Goal: Task Accomplishment & Management: Use online tool/utility

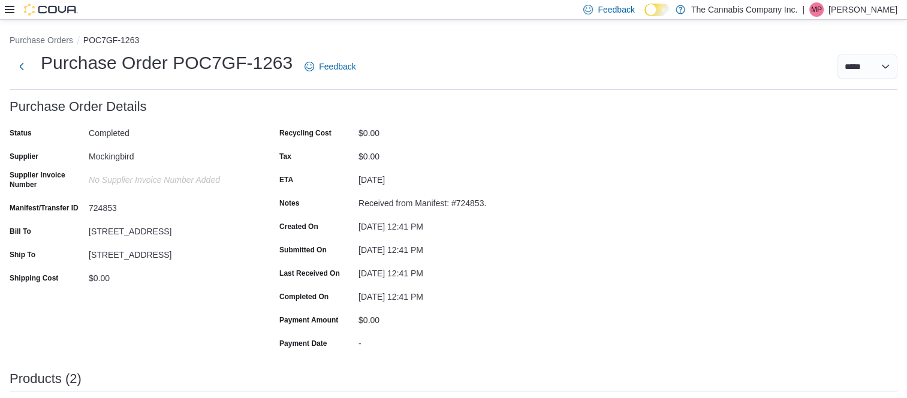
click at [13, 7] on icon at bounding box center [10, 9] width 10 height 7
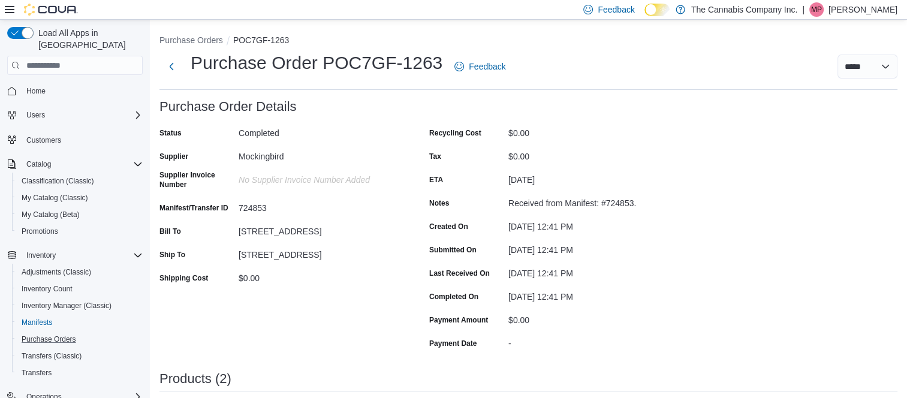
scroll to position [53, 0]
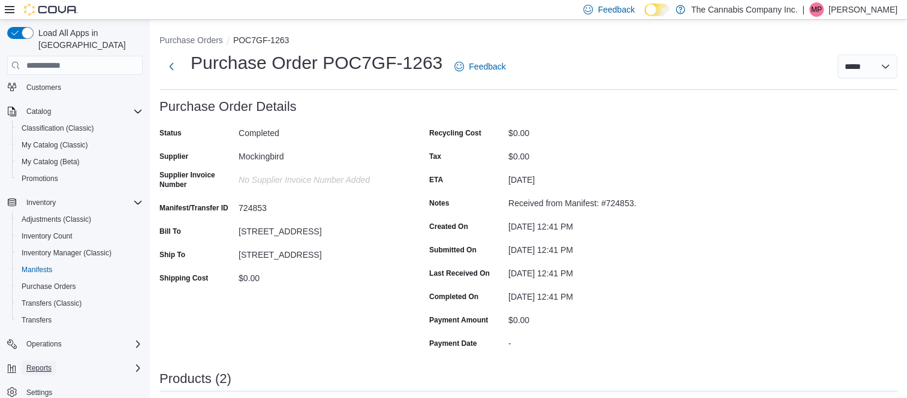
click at [41, 363] on span "Reports" at bounding box center [38, 368] width 25 height 10
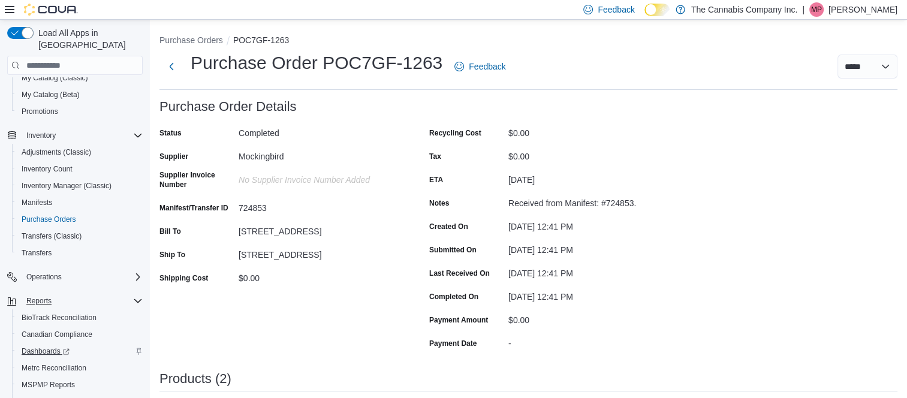
scroll to position [170, 0]
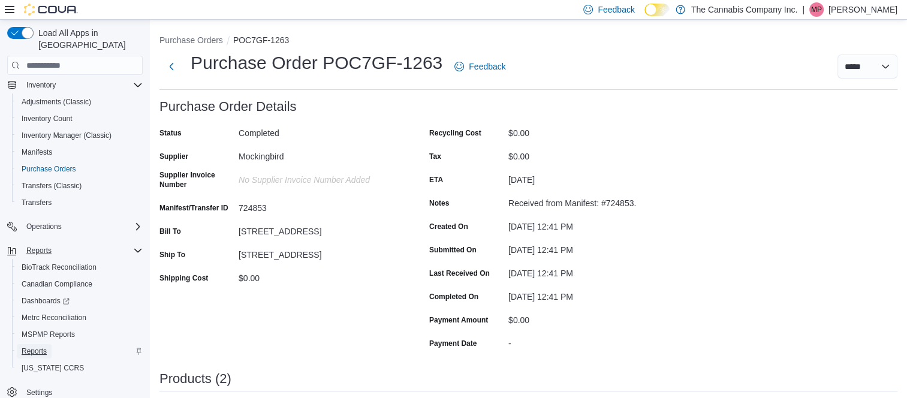
click at [34, 346] on span "Reports" at bounding box center [34, 351] width 25 height 10
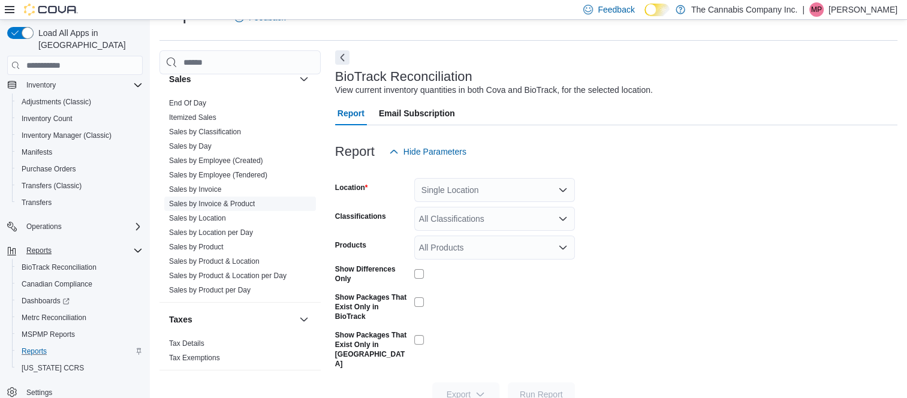
scroll to position [1040, 0]
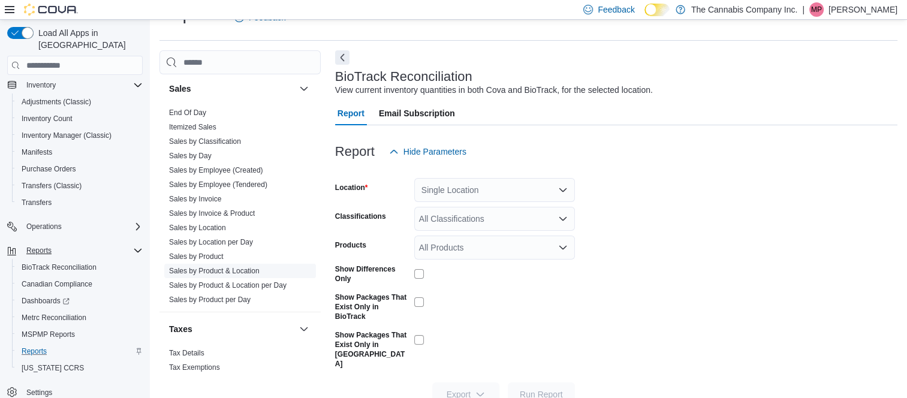
click at [204, 267] on link "Sales by Product & Location" at bounding box center [214, 271] width 90 height 8
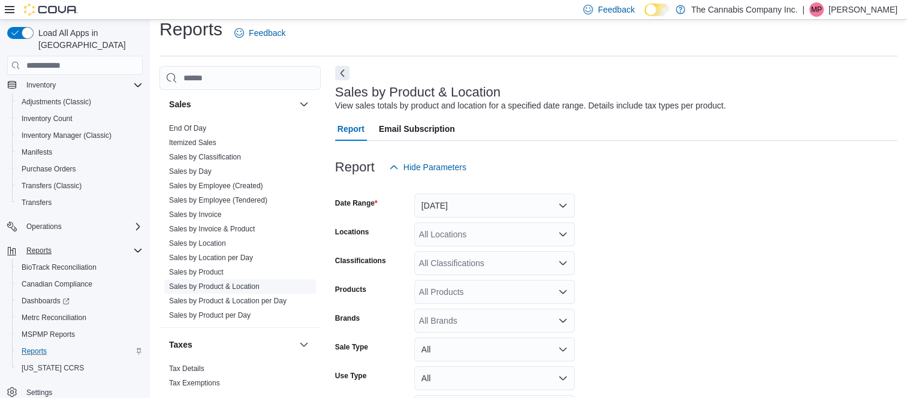
scroll to position [28, 0]
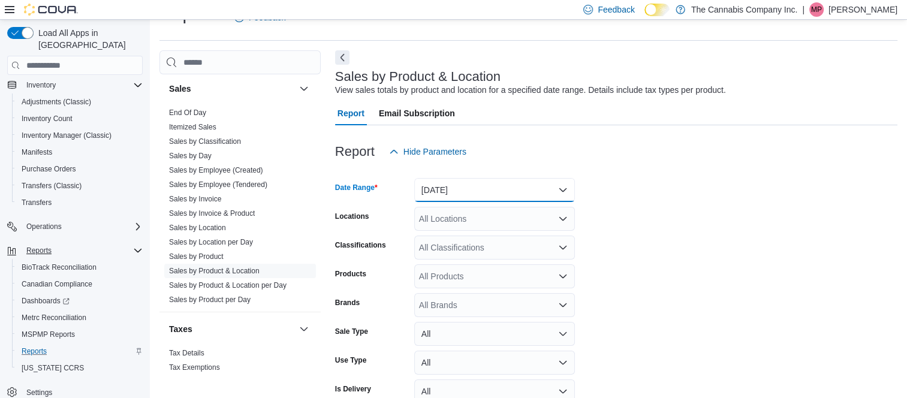
click at [564, 186] on button "[DATE]" at bounding box center [494, 190] width 161 height 24
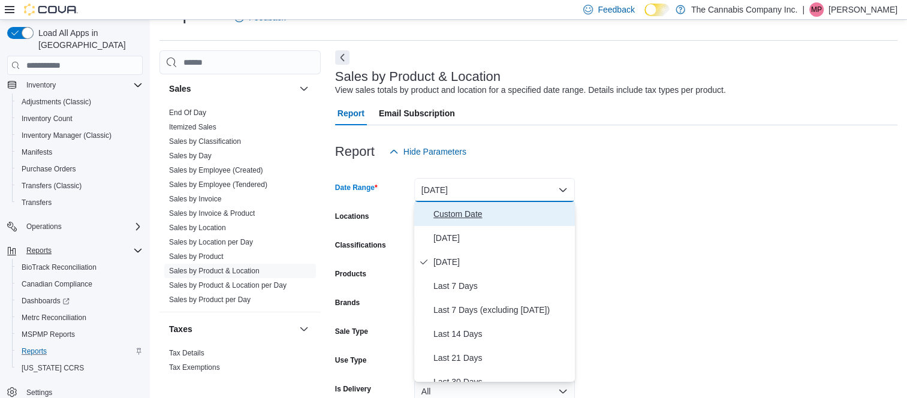
click at [449, 212] on span "Custom Date" at bounding box center [501, 214] width 137 height 14
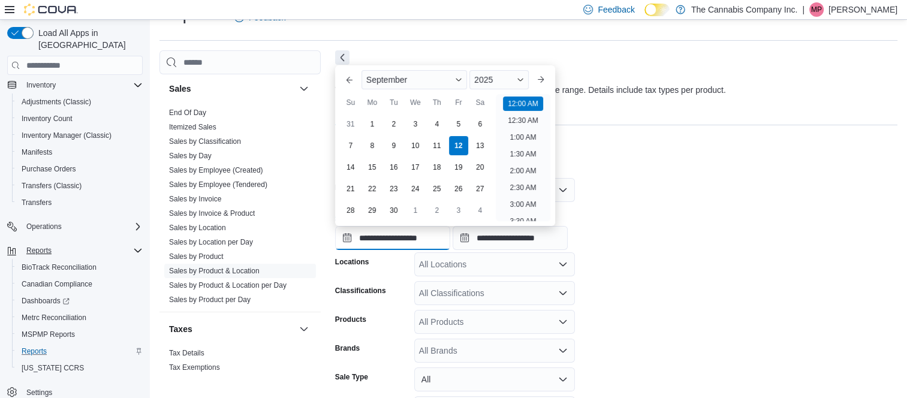
scroll to position [37, 0]
click at [407, 238] on input "**********" at bounding box center [392, 238] width 115 height 24
click at [460, 74] on div "September" at bounding box center [413, 79] width 105 height 19
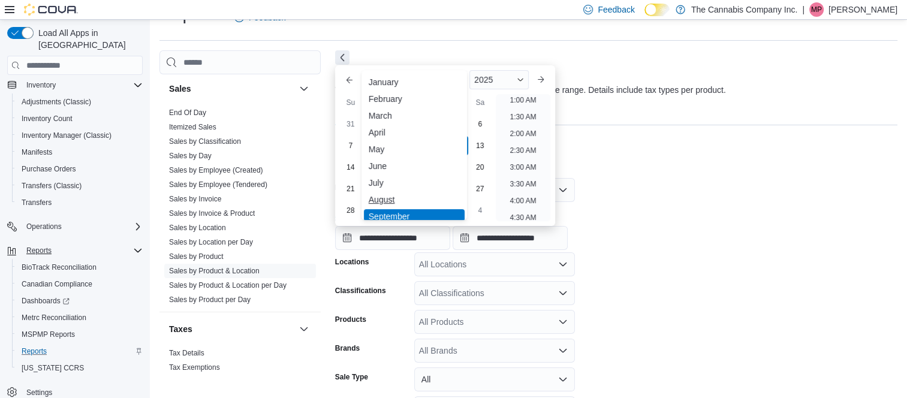
click at [383, 200] on div "August" at bounding box center [414, 199] width 101 height 14
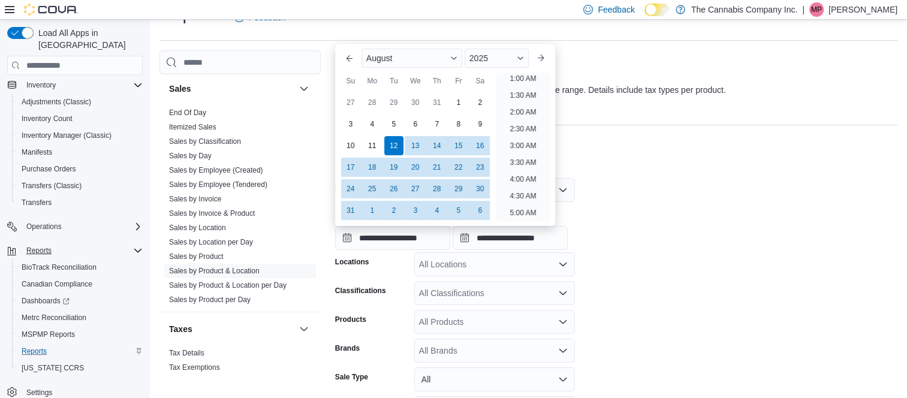
scroll to position [2, 0]
click at [457, 102] on div "1" at bounding box center [458, 102] width 21 height 21
type input "**********"
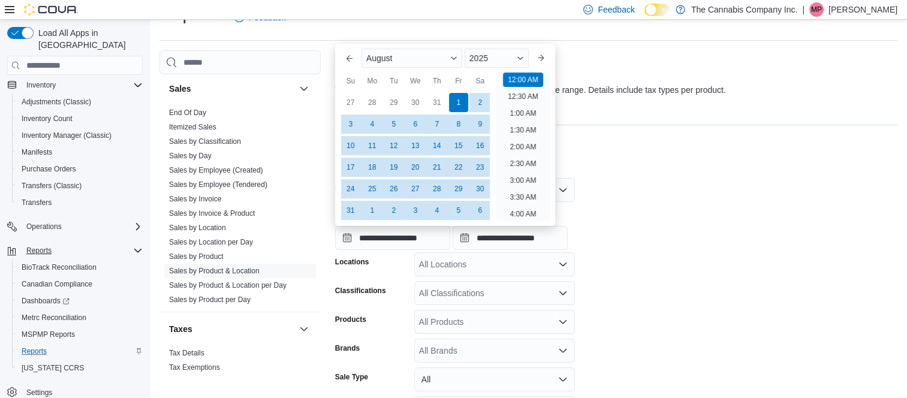
click at [633, 173] on div at bounding box center [616, 171] width 562 height 14
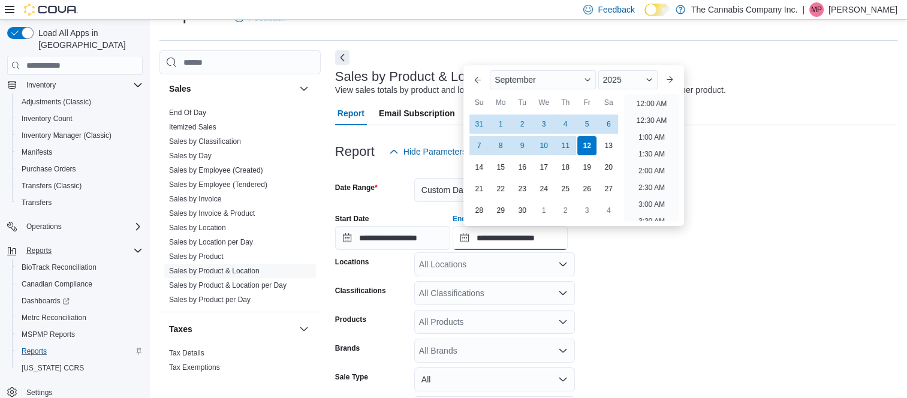
scroll to position [681, 0]
click at [517, 235] on input "**********" at bounding box center [509, 238] width 115 height 24
click at [591, 75] on div "September" at bounding box center [542, 79] width 105 height 19
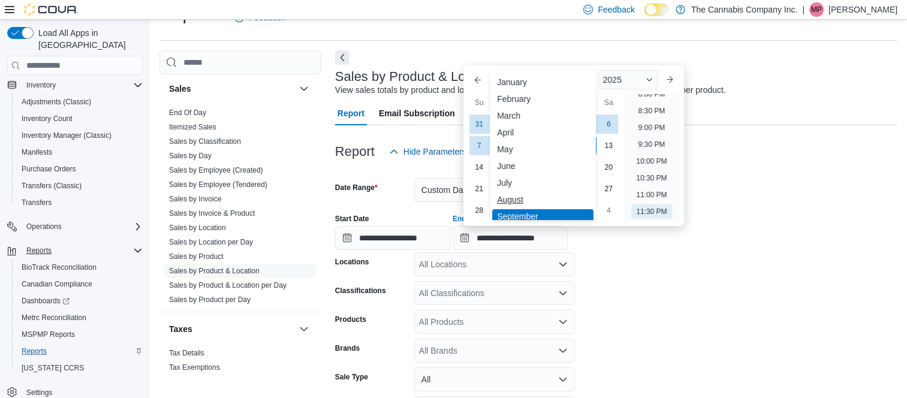
click at [515, 197] on div "August" at bounding box center [542, 199] width 101 height 14
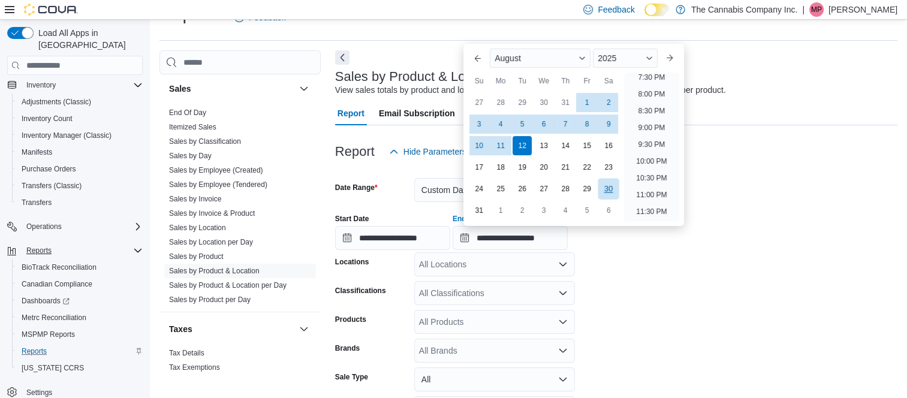
click at [602, 185] on div "30" at bounding box center [608, 189] width 21 height 21
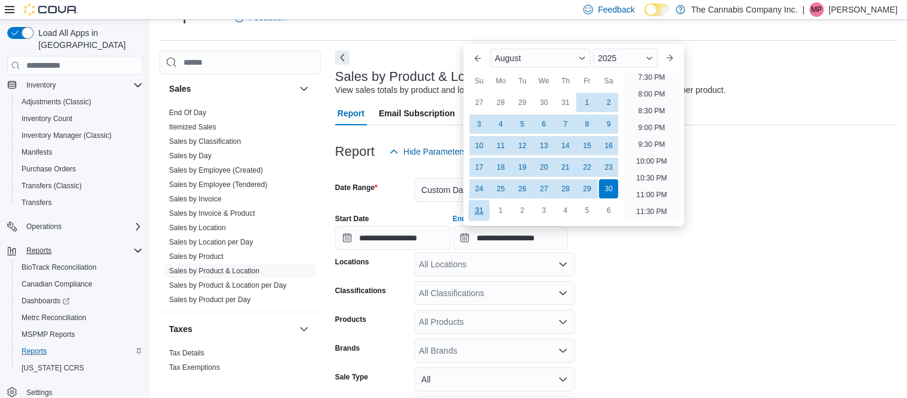
click at [475, 207] on div "31" at bounding box center [479, 210] width 21 height 21
type input "**********"
click at [674, 296] on form "**********" at bounding box center [616, 323] width 562 height 319
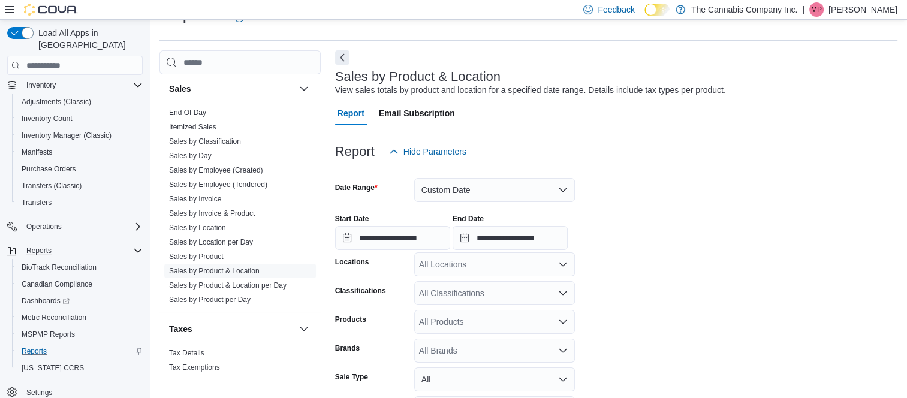
scroll to position [136, 0]
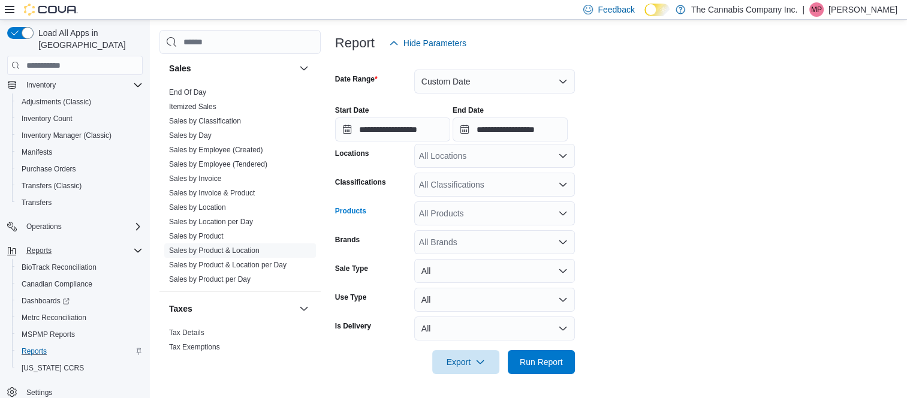
click at [563, 211] on icon "Open list of options" at bounding box center [563, 214] width 10 height 10
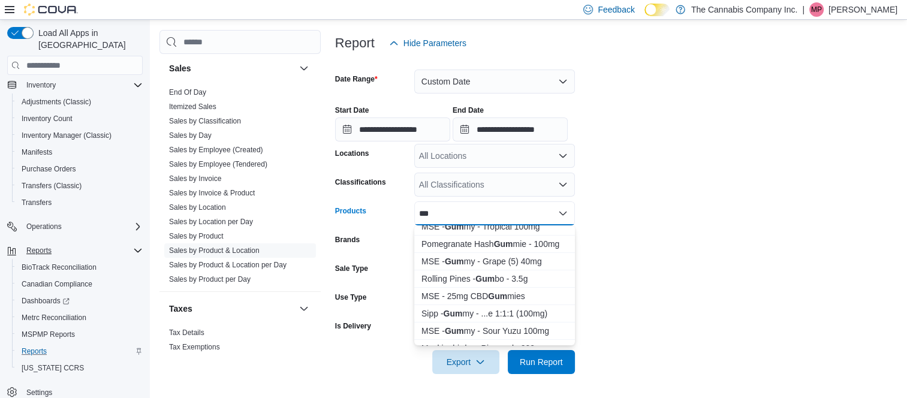
scroll to position [147, 0]
type input "***"
click at [484, 276] on strong "Gum" at bounding box center [484, 278] width 19 height 10
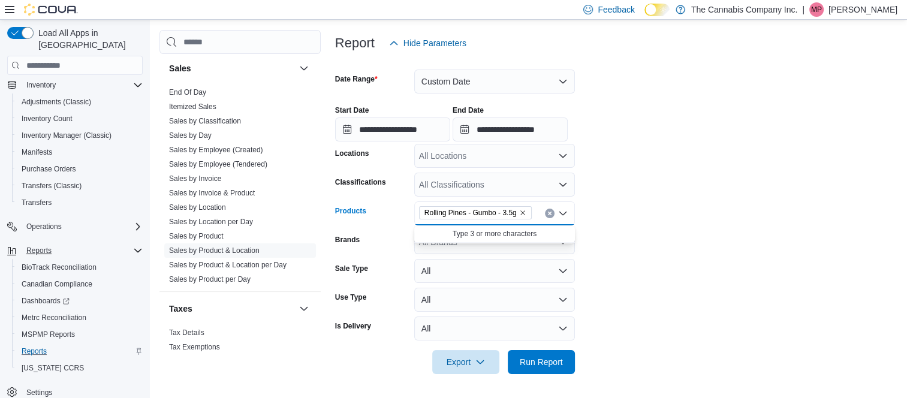
scroll to position [0, 0]
click at [664, 286] on form "**********" at bounding box center [616, 214] width 562 height 319
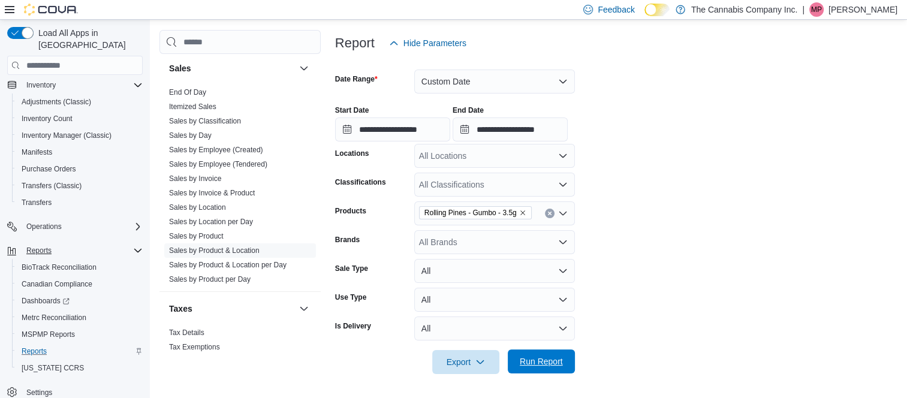
click at [532, 357] on span "Run Report" at bounding box center [541, 361] width 43 height 12
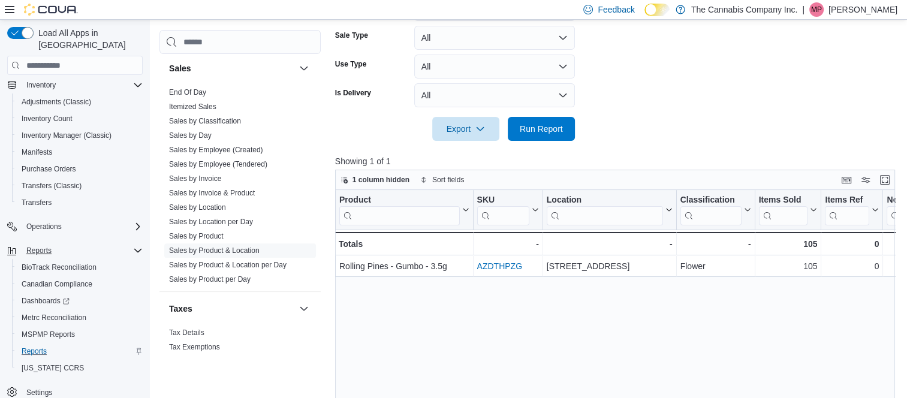
scroll to position [376, 0]
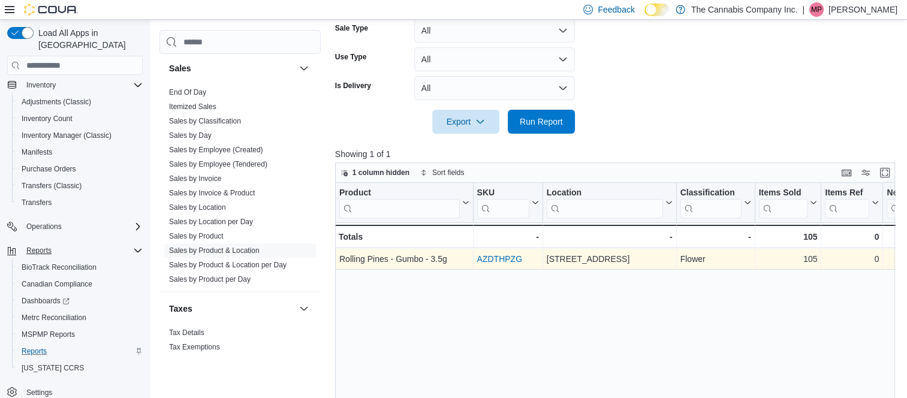
click at [497, 261] on link "AZDTHPZG" at bounding box center [498, 259] width 45 height 10
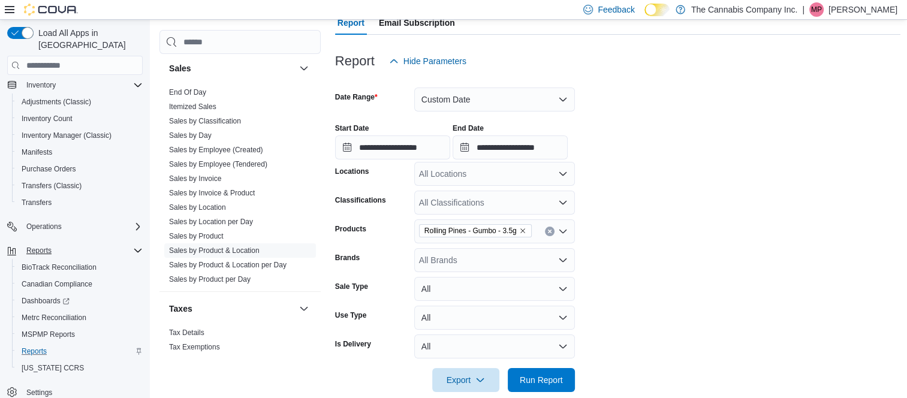
scroll to position [104, 0]
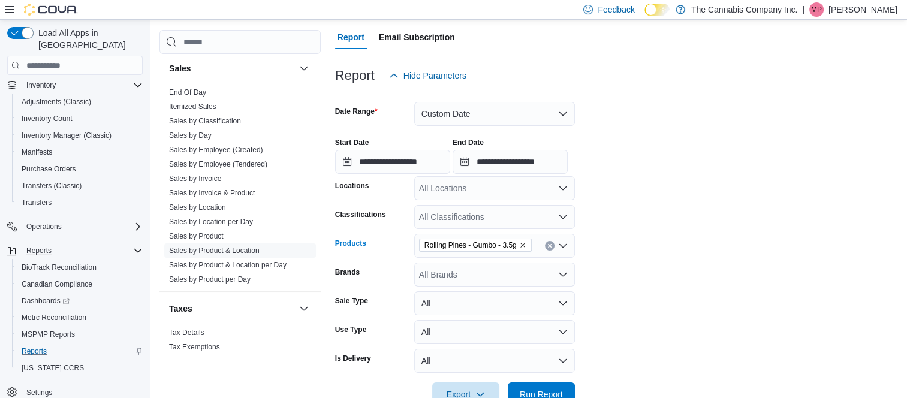
click at [551, 243] on icon "Clear input" at bounding box center [549, 245] width 5 height 5
click at [629, 283] on form "**********" at bounding box center [618, 246] width 566 height 319
click at [561, 273] on icon "Open list of options" at bounding box center [563, 275] width 10 height 10
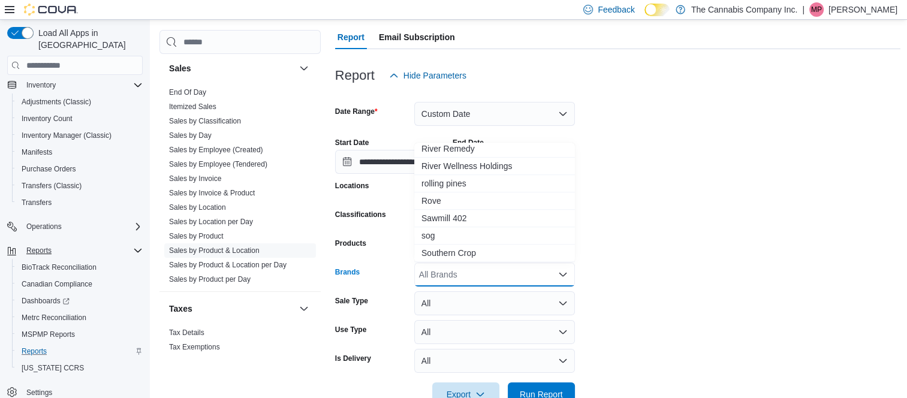
scroll to position [836, 0]
click at [451, 177] on span "rolling pines" at bounding box center [494, 183] width 146 height 12
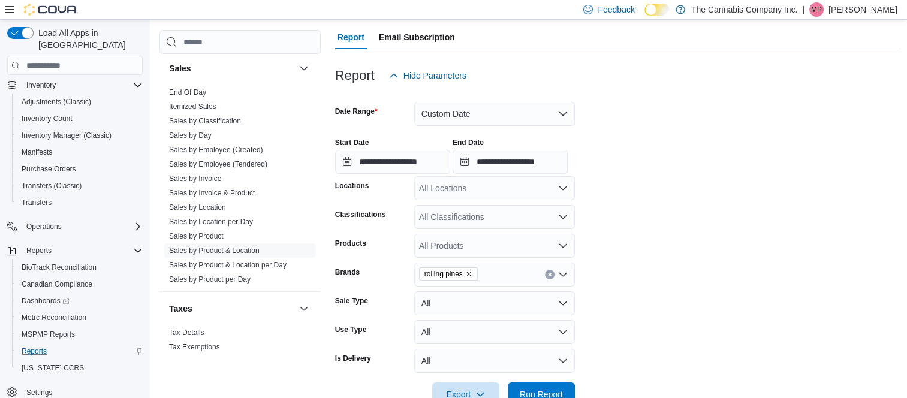
click at [616, 322] on form "**********" at bounding box center [618, 246] width 566 height 319
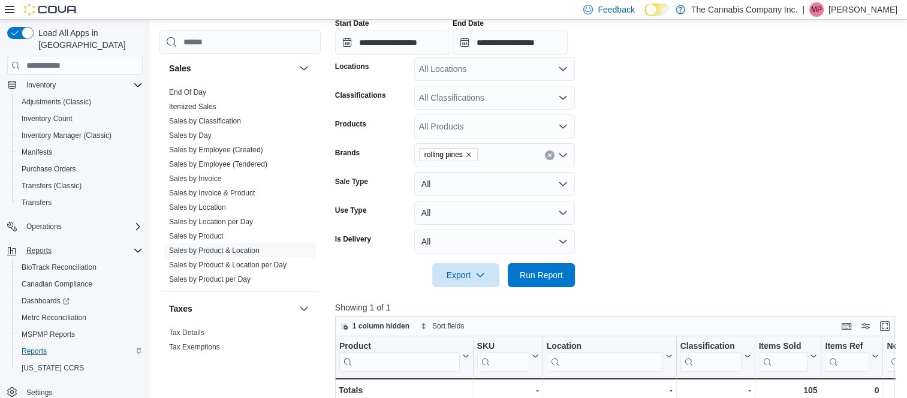
scroll to position [224, 0]
click at [537, 269] on span "Run Report" at bounding box center [541, 274] width 43 height 12
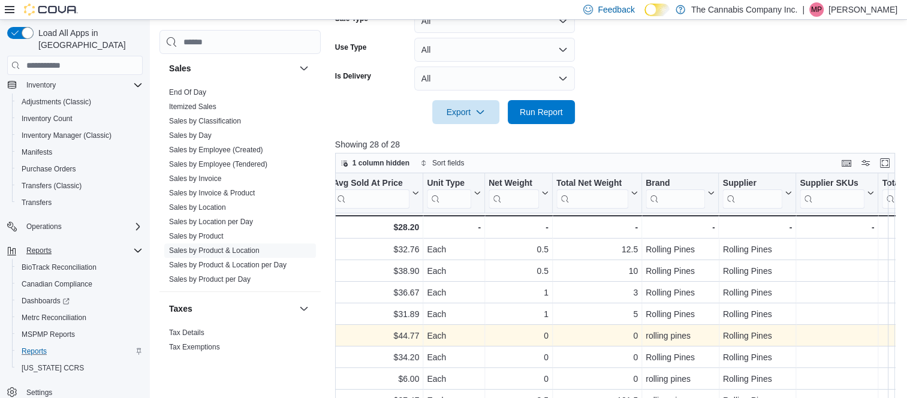
scroll to position [0, 1450]
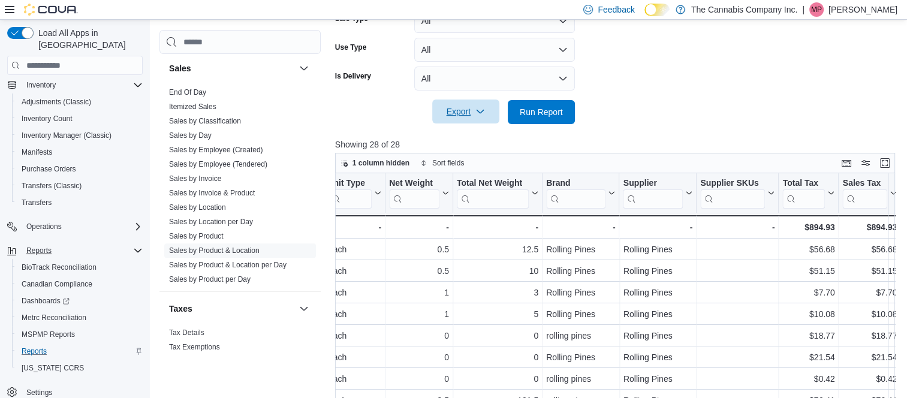
click at [455, 108] on span "Export" at bounding box center [465, 111] width 53 height 24
click at [463, 133] on span "Export to Excel" at bounding box center [467, 136] width 54 height 10
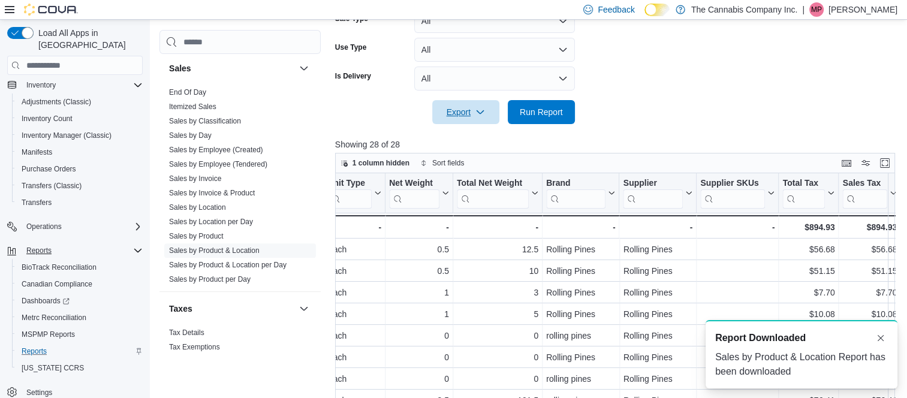
scroll to position [0, 0]
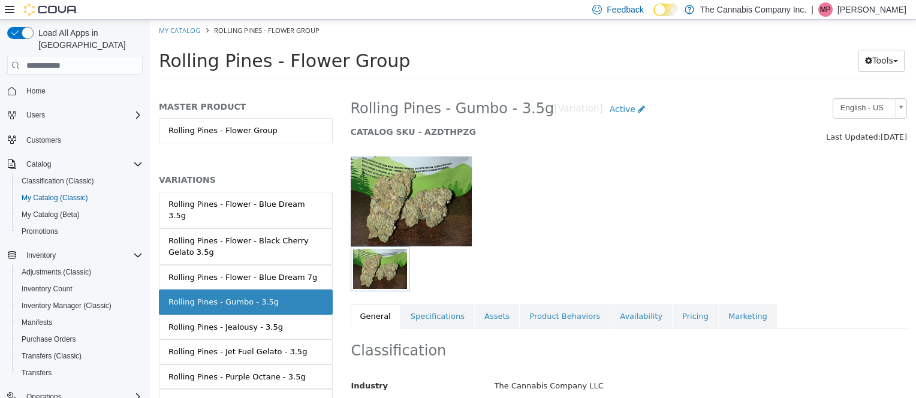
scroll to position [6, 0]
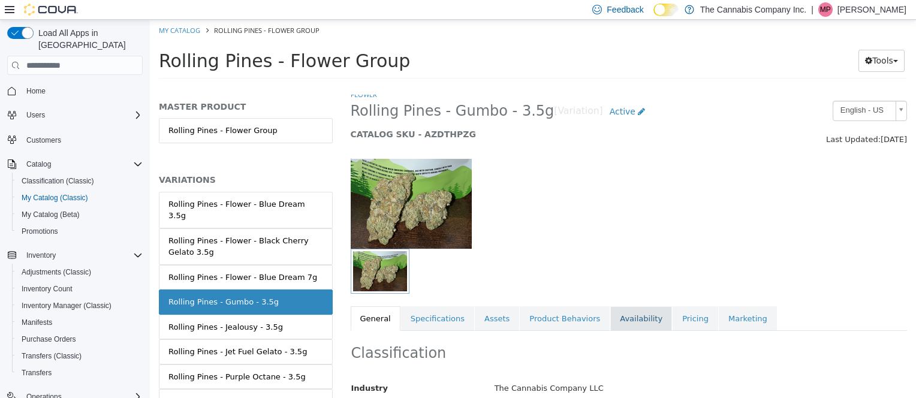
click at [626, 318] on link "Availability" at bounding box center [641, 318] width 62 height 25
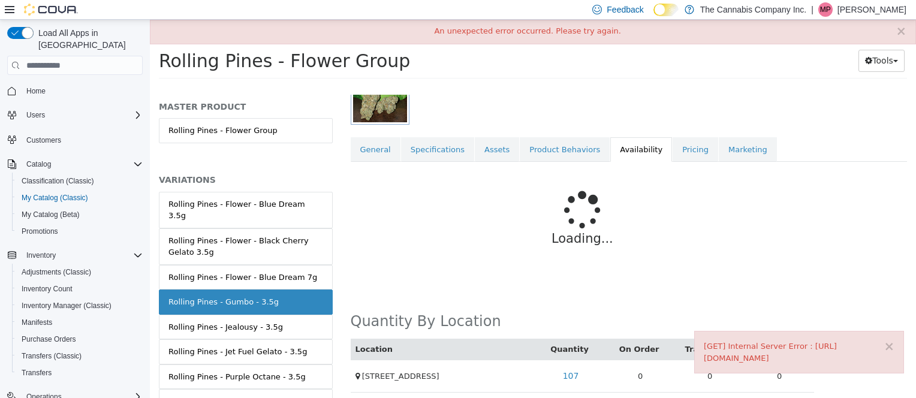
scroll to position [181, 0]
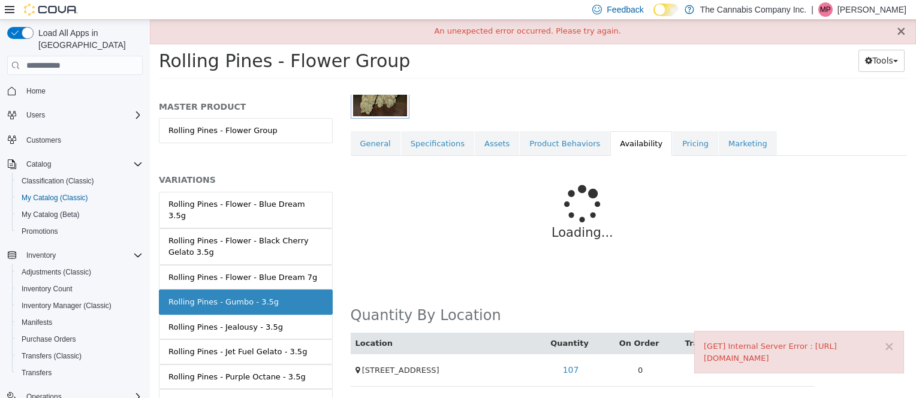
click at [898, 26] on button "×" at bounding box center [900, 31] width 11 height 13
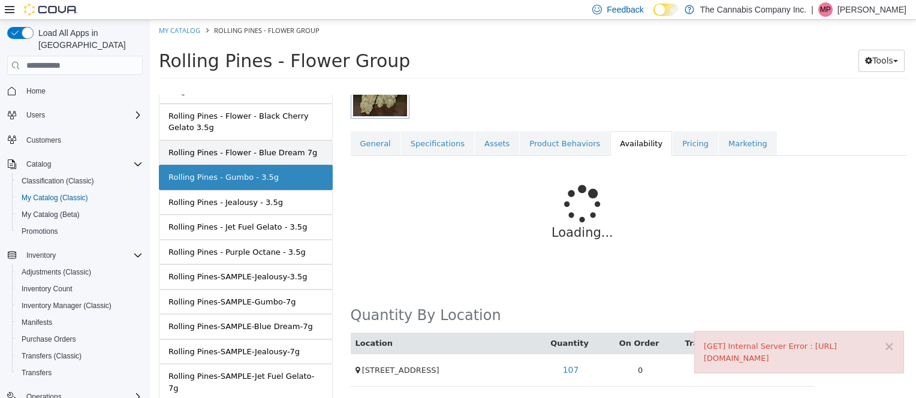
scroll to position [126, 0]
